Goal: Task Accomplishment & Management: Manage account settings

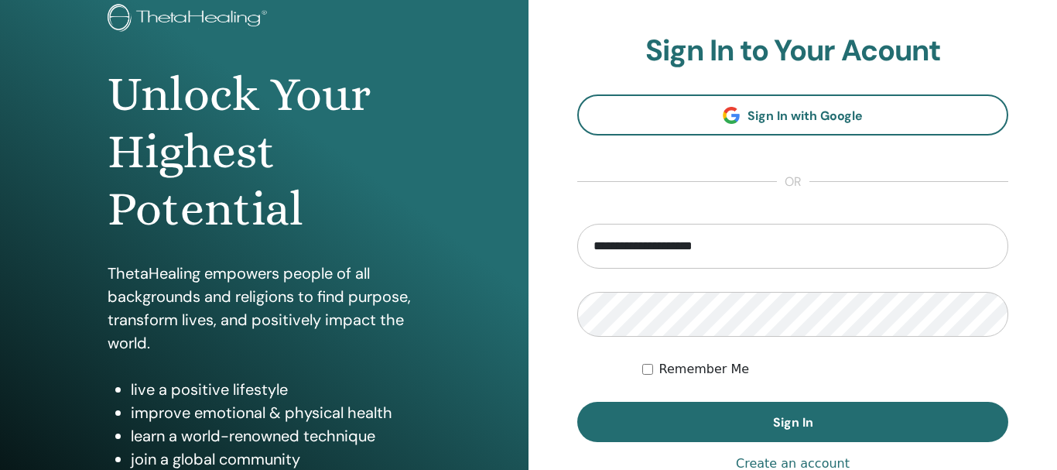
scroll to position [114, 0]
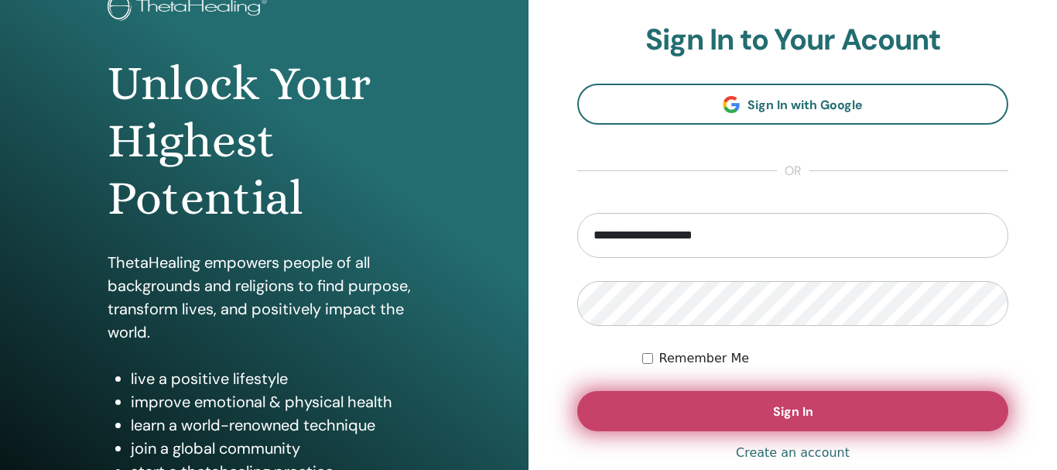
type input "**********"
click at [826, 403] on button "Sign In" at bounding box center [792, 411] width 431 height 40
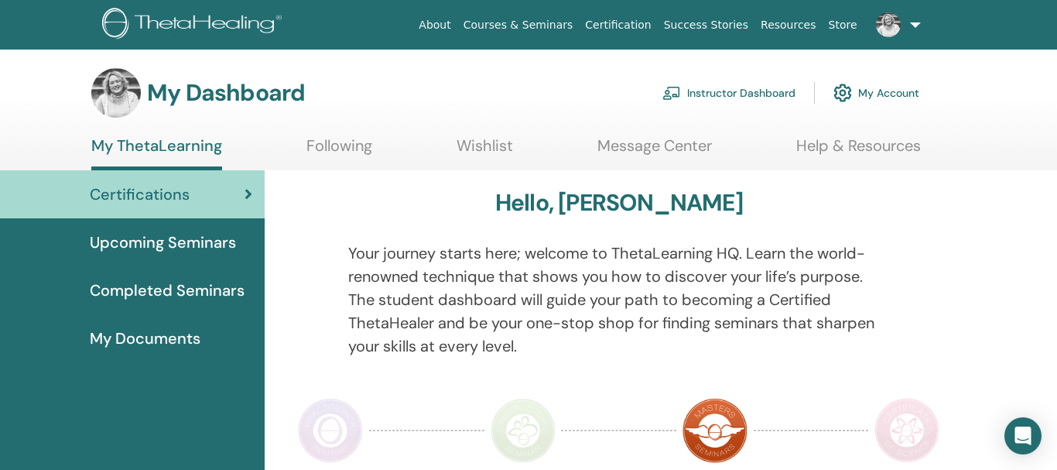
click at [760, 94] on link "Instructor Dashboard" at bounding box center [728, 93] width 133 height 34
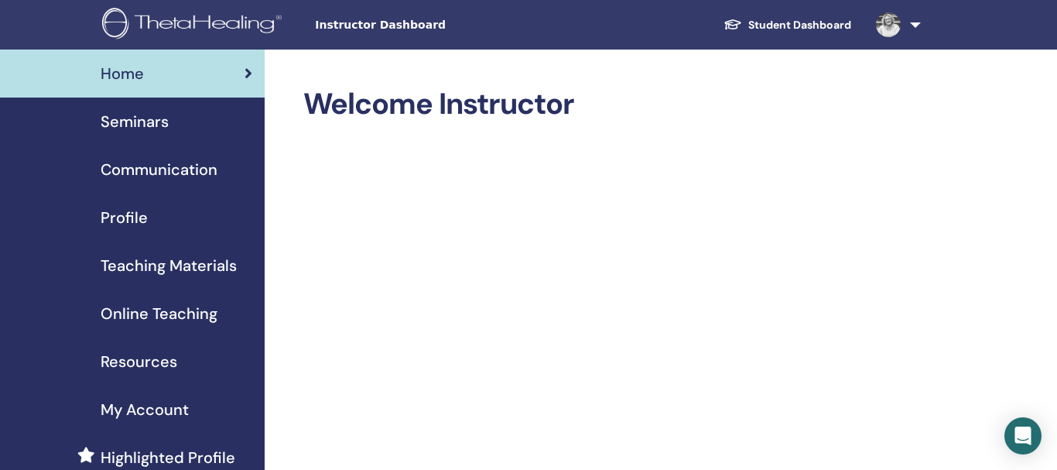
click at [131, 108] on link "Seminars" at bounding box center [132, 121] width 265 height 48
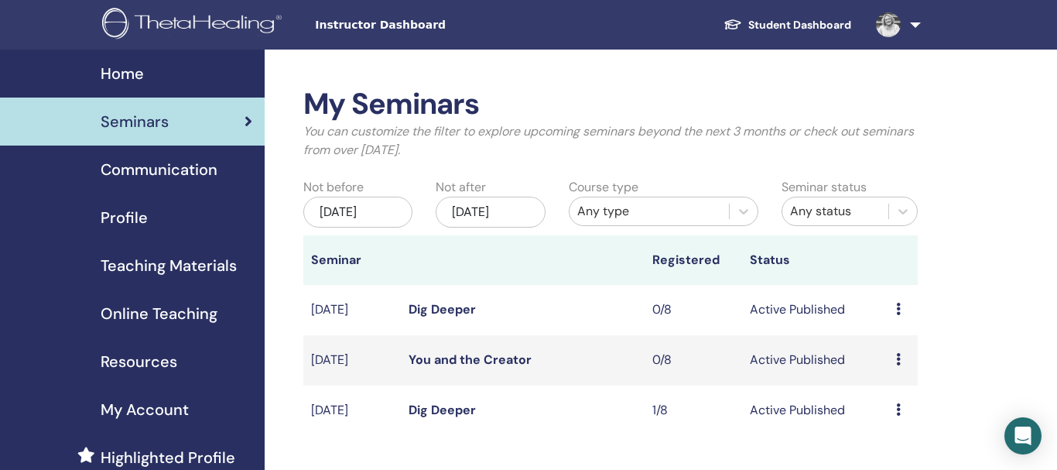
click at [914, 23] on link at bounding box center [894, 25] width 63 height 50
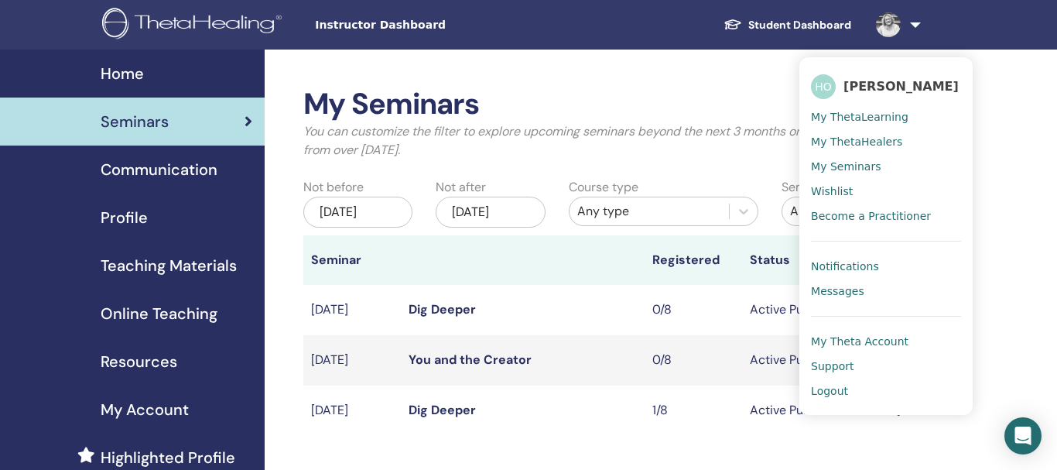
click at [829, 283] on link "Messages" at bounding box center [886, 290] width 150 height 25
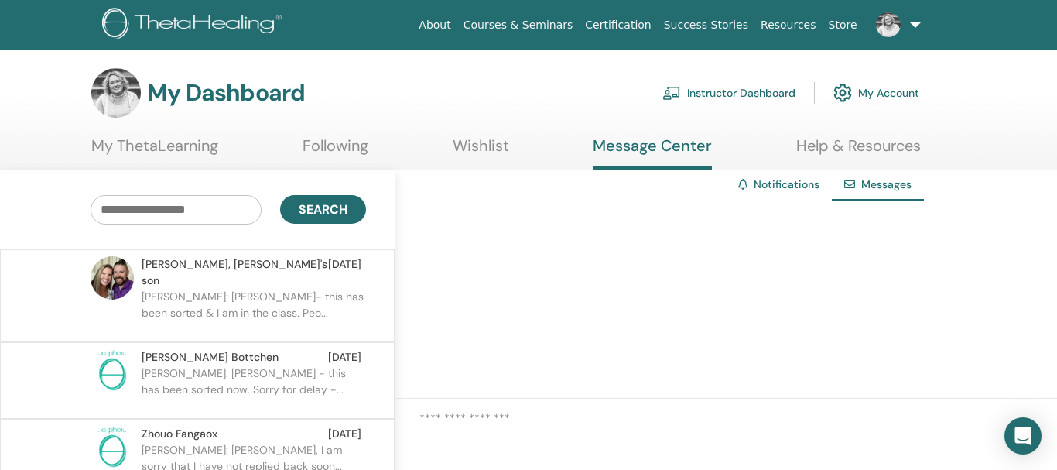
click at [911, 32] on link at bounding box center [894, 25] width 63 height 50
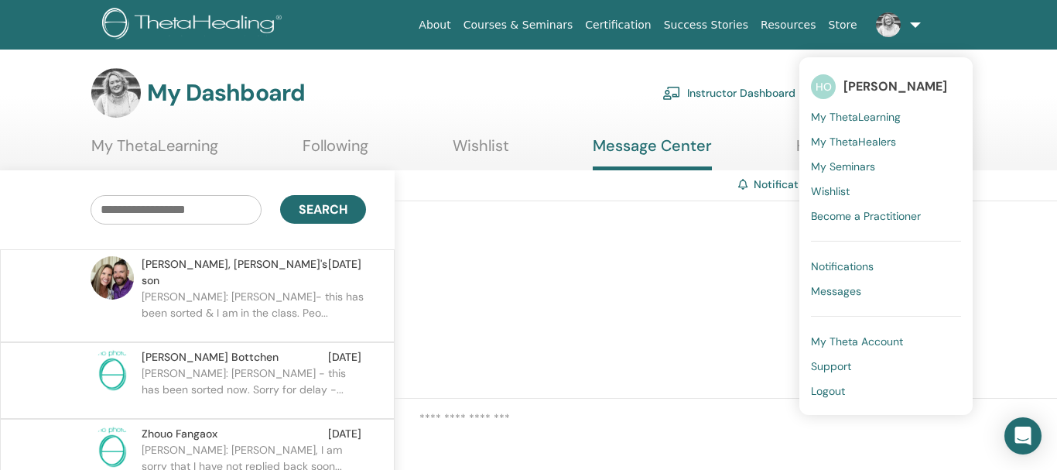
click at [832, 385] on span "Logout" at bounding box center [828, 391] width 34 height 14
